Goal: Task Accomplishment & Management: Manage account settings

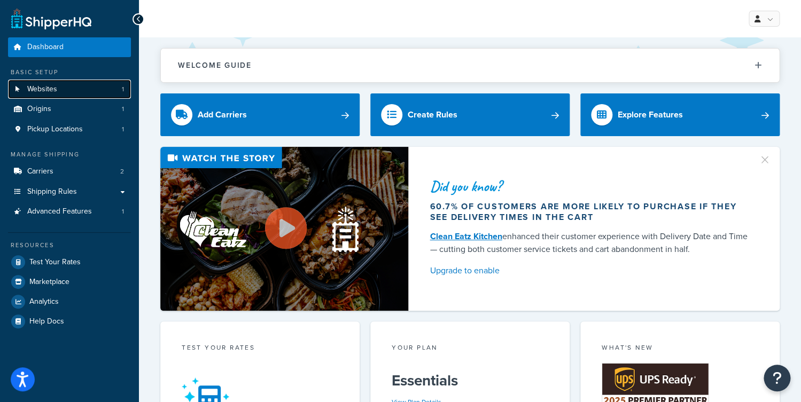
click at [87, 81] on link "Websites 1" at bounding box center [69, 90] width 123 height 20
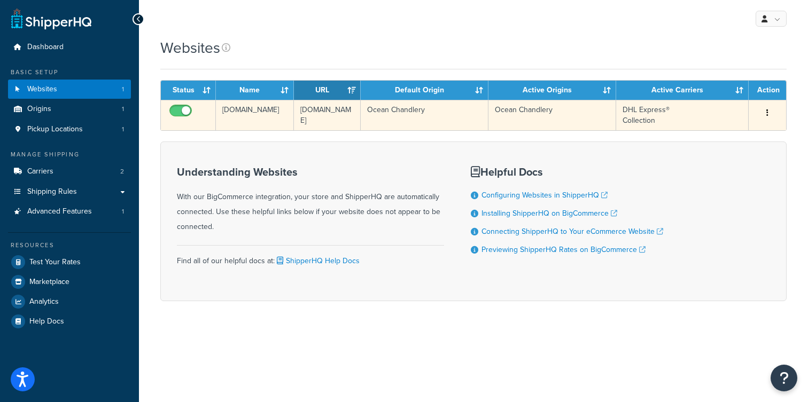
click at [265, 130] on td "ocean-chandlery.mybigcommerce.com" at bounding box center [255, 115] width 78 height 30
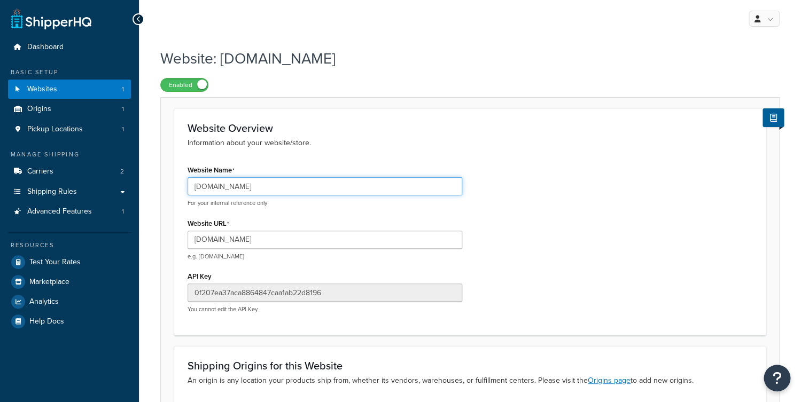
drag, startPoint x: 337, startPoint y: 190, endPoint x: 103, endPoint y: 186, distance: 234.1
click at [188, 186] on input "ocean-chandlery.mybigcommerce.com" at bounding box center [325, 186] width 275 height 18
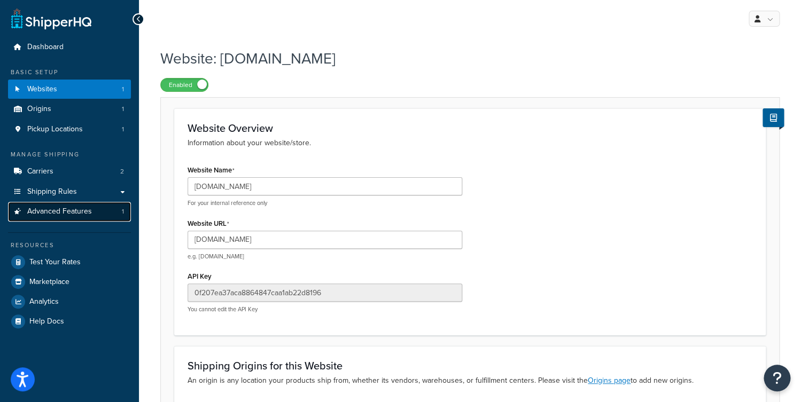
click at [79, 211] on span "Advanced Features" at bounding box center [59, 211] width 65 height 9
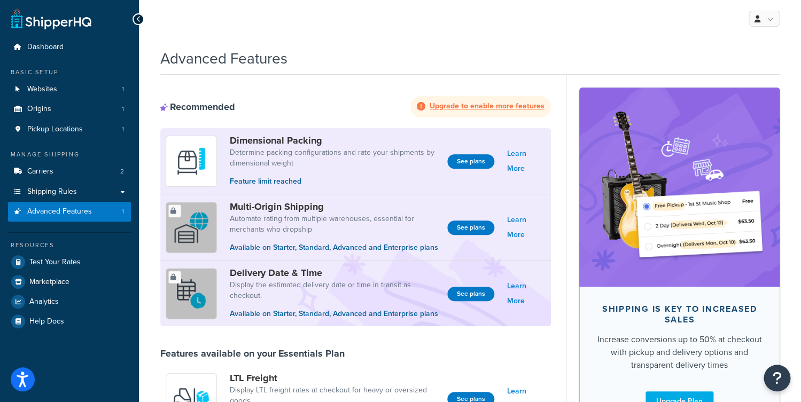
drag, startPoint x: 535, startPoint y: 57, endPoint x: 548, endPoint y: 57, distance: 12.3
click at [537, 57] on div "Advanced Features" at bounding box center [469, 56] width 619 height 26
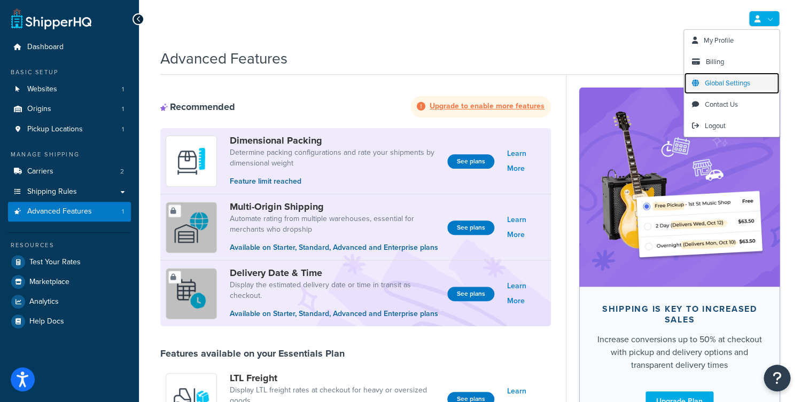
click at [726, 82] on span "Global Settings" at bounding box center [727, 83] width 45 height 10
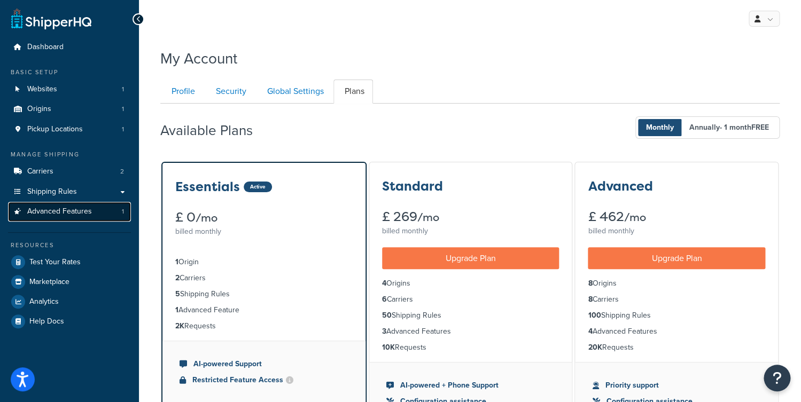
click at [68, 210] on span "Advanced Features" at bounding box center [59, 211] width 65 height 9
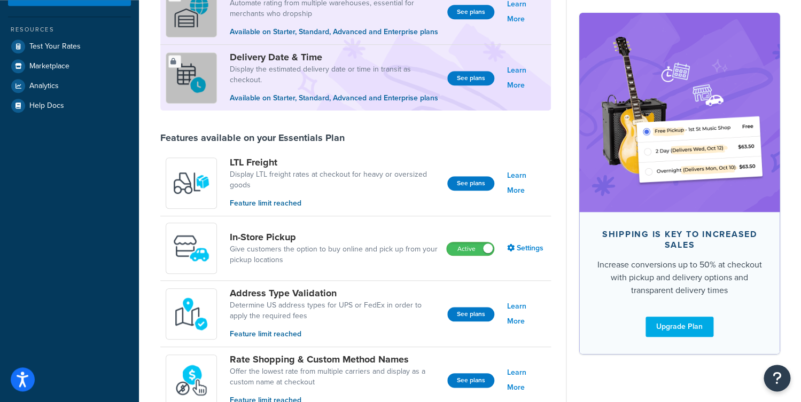
scroll to position [225, 0]
